Goal: Information Seeking & Learning: Learn about a topic

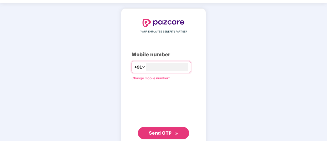
scroll to position [28, 0]
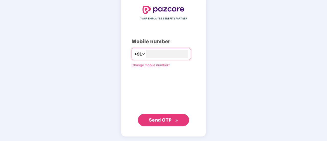
type input "**********"
click at [178, 120] on icon "double-right" at bounding box center [176, 119] width 3 height 3
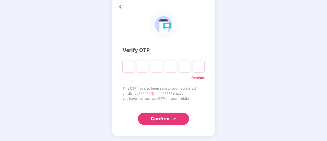
scroll to position [26, 0]
type input "*"
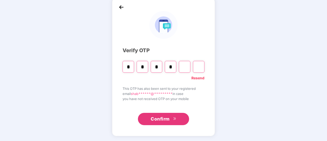
type input "*"
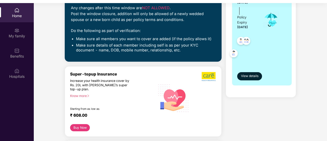
scroll to position [128, 0]
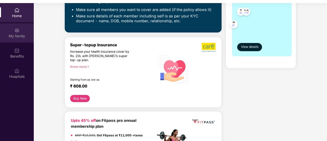
click at [16, 35] on div "My family" at bounding box center [17, 36] width 34 height 5
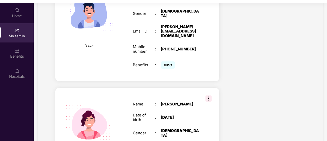
scroll to position [270, 0]
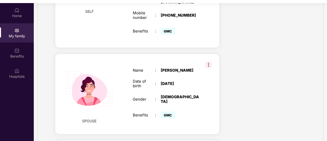
click at [209, 62] on img at bounding box center [209, 65] width 6 height 6
click at [242, 99] on div "Health Cover cover ₹2 Lakhs Policy issued [DATE] Policy Expiry [DATE] Enabled f…" at bounding box center [267, 39] width 86 height 549
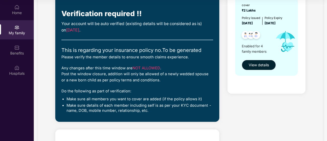
scroll to position [51, 0]
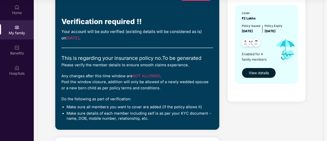
click at [260, 82] on div "cover ₹2 Lakhs Policy issued [DATE] Policy Expiry [DATE] Enabled for 4 family m…" at bounding box center [266, 44] width 62 height 79
click at [264, 77] on button "View details" at bounding box center [259, 73] width 34 height 10
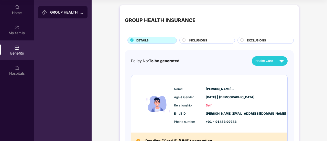
click at [187, 41] on div "INCLUSIONS" at bounding box center [209, 40] width 46 height 5
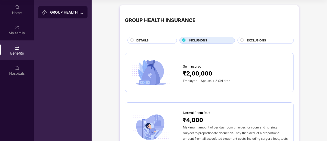
click at [254, 43] on div "EXCLUSIONS" at bounding box center [268, 40] width 47 height 5
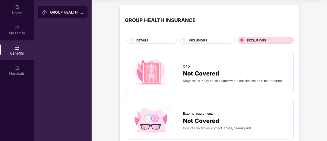
click at [211, 38] on div "INCLUSIONS" at bounding box center [209, 40] width 46 height 5
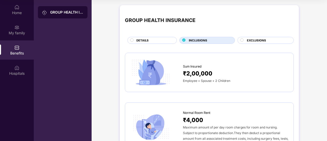
click at [153, 39] on div "DETAILS" at bounding box center [154, 40] width 40 height 5
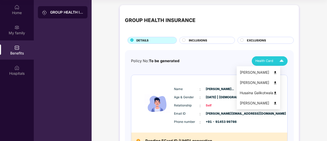
click at [273, 59] on div "Health Card" at bounding box center [271, 61] width 31 height 9
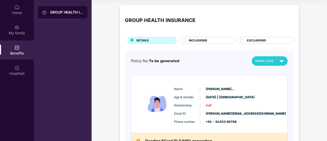
click at [221, 58] on div "Policy No: To be generated Health Card" at bounding box center [209, 60] width 157 height 9
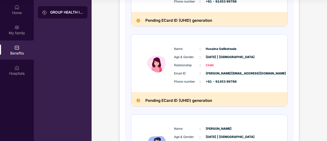
scroll to position [200, 0]
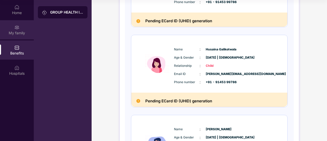
click at [23, 31] on div "My family" at bounding box center [17, 32] width 34 height 5
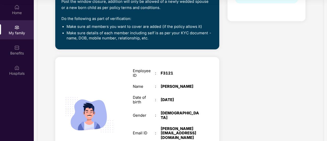
scroll to position [154, 0]
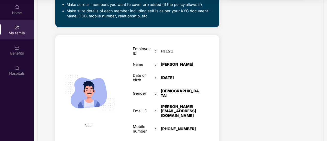
click at [162, 93] on div "Employee ID : F3121 Name : [PERSON_NAME] Date of birth : [DEMOGRAPHIC_DATA] Gen…" at bounding box center [166, 98] width 77 height 116
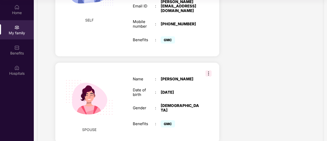
scroll to position [282, 0]
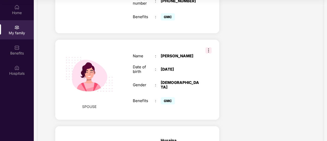
click at [208, 47] on img at bounding box center [209, 50] width 6 height 6
click at [260, 52] on div "Health Cover cover ₹2 Lakhs Policy issued [DATE] Policy Expiry [DATE] Enabled f…" at bounding box center [267, 24] width 86 height 549
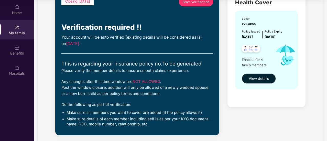
scroll to position [77, 0]
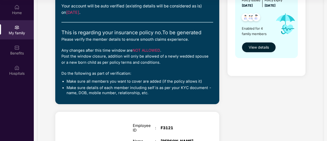
click at [266, 50] on button "View details" at bounding box center [259, 47] width 34 height 10
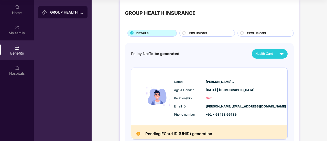
scroll to position [0, 0]
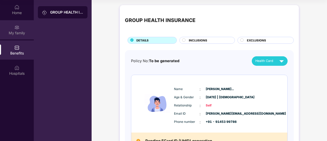
click at [22, 27] on div "My family" at bounding box center [17, 29] width 34 height 19
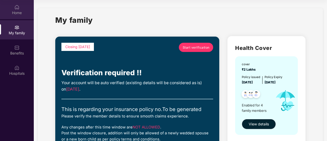
click at [13, 11] on div "Home" at bounding box center [17, 12] width 34 height 5
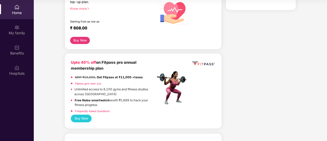
scroll to position [154, 0]
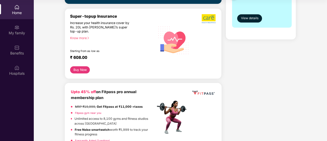
click at [83, 69] on button "Buy Now" at bounding box center [80, 69] width 20 height 7
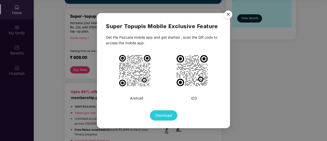
click at [231, 17] on img "Close" at bounding box center [228, 15] width 14 height 14
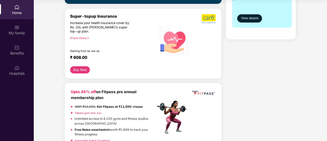
click at [86, 38] on div "Know more" at bounding box center [111, 38] width 82 height 4
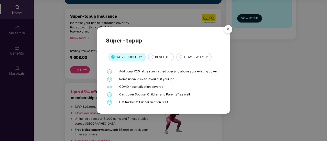
click at [156, 57] on span "BENEFITS" at bounding box center [162, 57] width 14 height 5
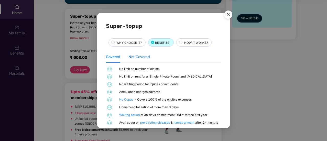
click at [140, 57] on div "Not Covered" at bounding box center [140, 57] width 22 height 6
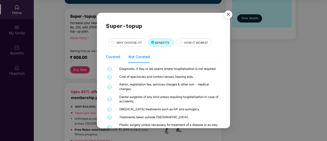
click at [114, 59] on div "Covered" at bounding box center [113, 57] width 14 height 6
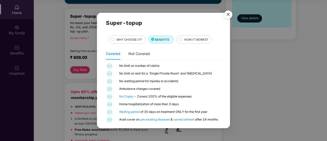
scroll to position [6, 0]
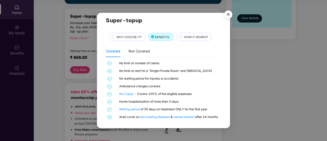
click at [187, 35] on span "HOW IT WORKS?" at bounding box center [196, 37] width 24 height 5
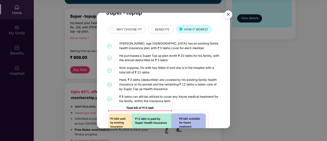
scroll to position [0, 0]
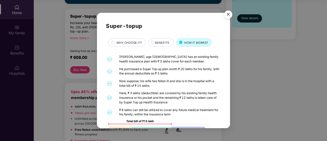
click at [229, 15] on img "Close" at bounding box center [228, 15] width 14 height 14
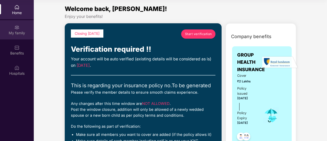
click at [25, 35] on div "My family" at bounding box center [17, 32] width 34 height 5
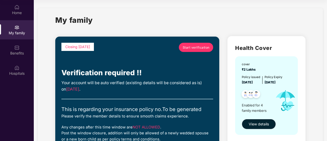
scroll to position [26, 0]
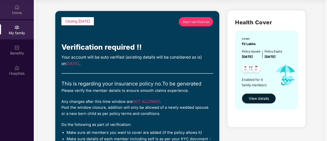
click at [14, 13] on div "Home" at bounding box center [17, 12] width 34 height 5
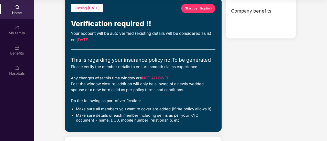
scroll to position [0, 0]
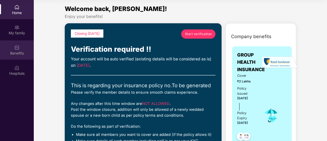
click at [23, 47] on div "Benefits" at bounding box center [17, 49] width 34 height 19
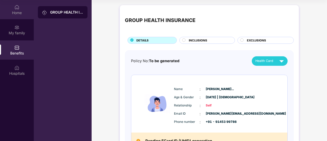
click at [18, 13] on div "Home" at bounding box center [17, 12] width 34 height 5
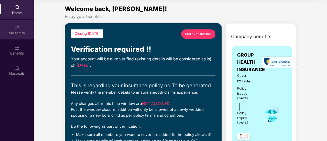
click at [13, 28] on div "My family" at bounding box center [17, 29] width 34 height 19
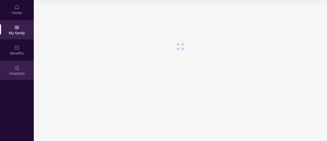
click at [18, 68] on img at bounding box center [16, 67] width 5 height 5
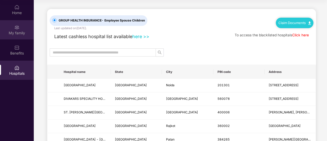
click at [19, 31] on div "My family" at bounding box center [17, 32] width 34 height 5
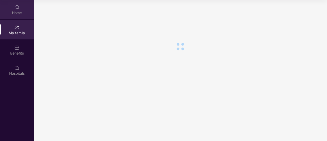
click at [16, 9] on img at bounding box center [16, 7] width 5 height 5
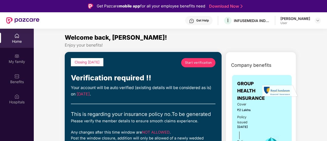
click at [201, 20] on div "Get Help" at bounding box center [202, 20] width 13 height 4
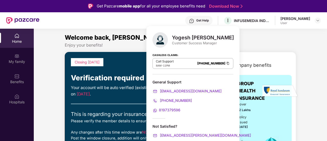
scroll to position [29, 0]
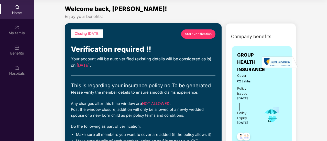
scroll to position [0, 0]
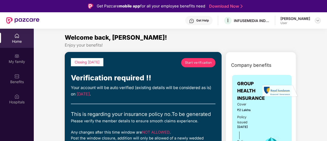
click at [316, 22] on div at bounding box center [318, 20] width 6 height 6
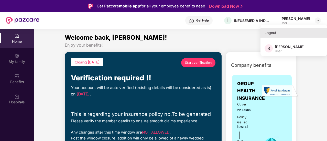
click at [275, 33] on div "Logout" at bounding box center [294, 33] width 67 height 10
